Goal: Navigation & Orientation: Go to known website

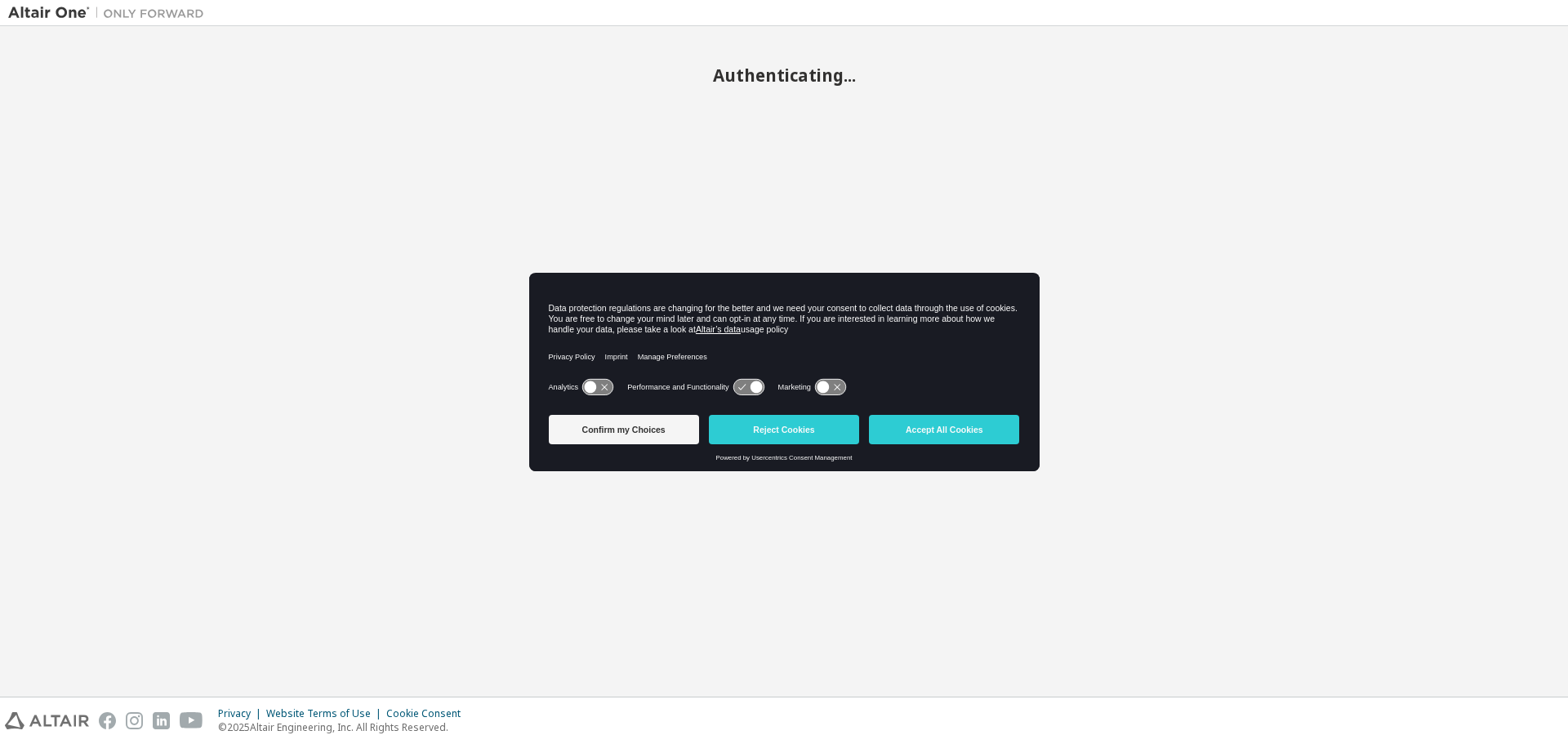
drag, startPoint x: 801, startPoint y: 425, endPoint x: 819, endPoint y: 427, distance: 18.1
click at [801, 425] on button "Reject Cookies" at bounding box center [784, 429] width 150 height 30
